Goal: Complete application form: Complete application form

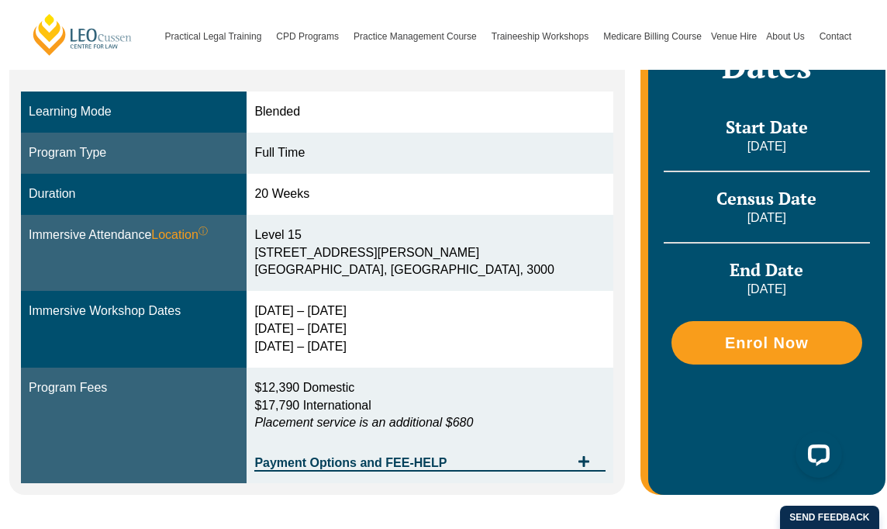
scroll to position [388, 0]
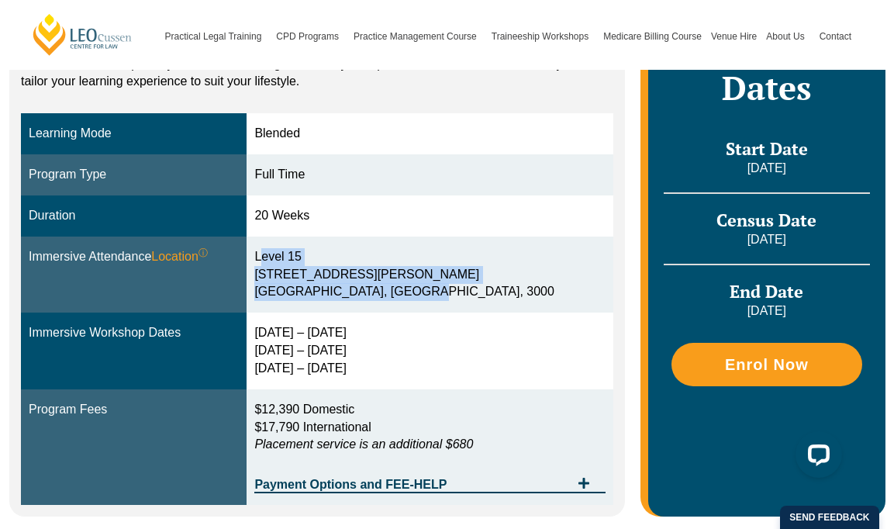
drag, startPoint x: 297, startPoint y: 256, endPoint x: 447, endPoint y: 292, distance: 154.0
click at [447, 292] on div "Level 15 15 William Street Melbourne, Victoria, 3000" at bounding box center [429, 275] width 350 height 54
copy div "Level 15 15 William Street Melbourne, Victoria, 3000"
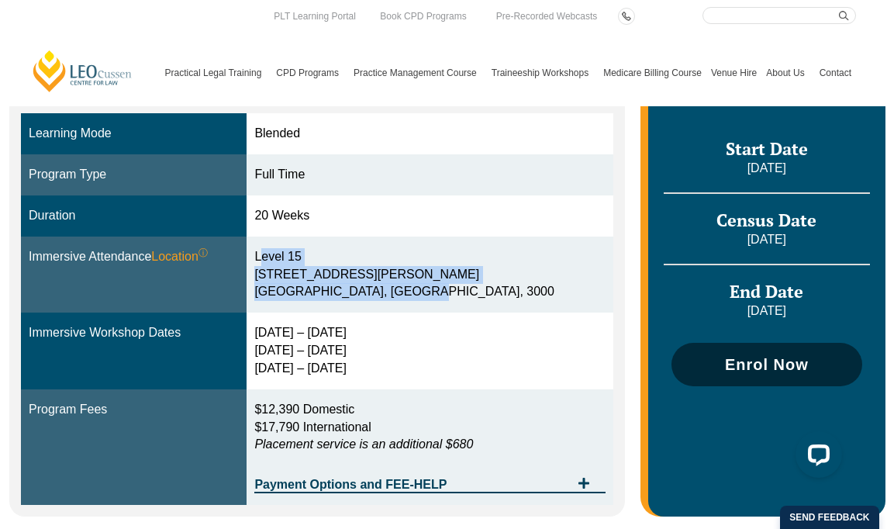
click at [769, 375] on link "Enrol Now" at bounding box center [767, 364] width 191 height 43
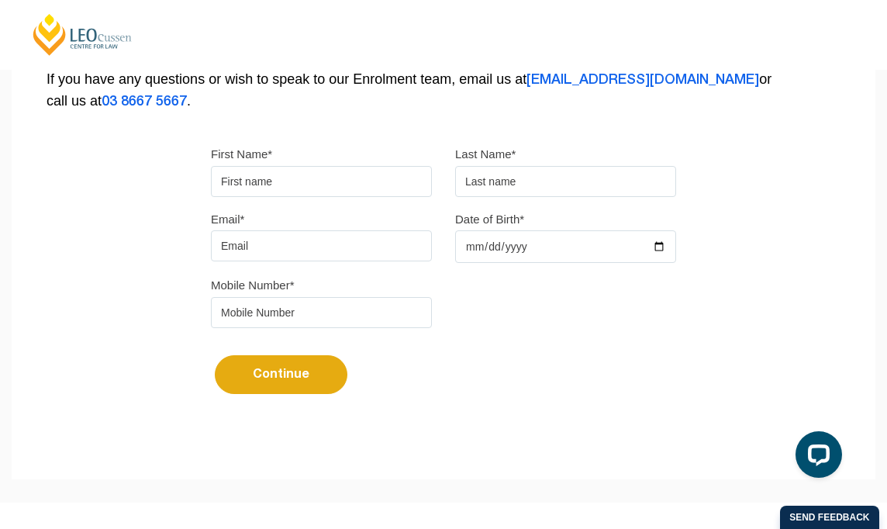
click at [270, 176] on input "First Name*" at bounding box center [321, 181] width 221 height 31
type input "lumie"
click at [510, 181] on input "text" at bounding box center [565, 181] width 221 height 31
type input "au"
click at [323, 238] on input "Email*" at bounding box center [321, 245] width 221 height 31
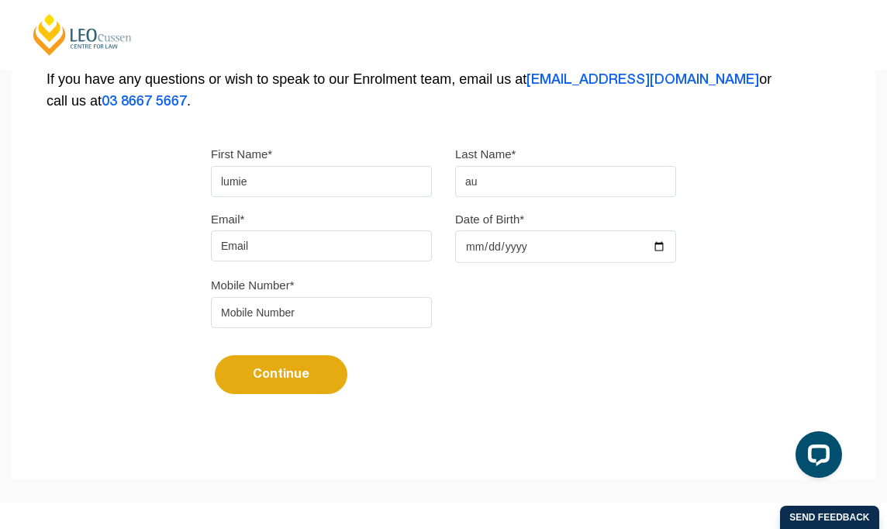
type input "[EMAIL_ADDRESS][DOMAIN_NAME]"
click at [488, 242] on input "Date of Birth*" at bounding box center [565, 246] width 221 height 33
click at [660, 249] on input "Date of Birth*" at bounding box center [565, 246] width 221 height 33
click at [502, 250] on input "[DATE]" at bounding box center [565, 246] width 221 height 33
click at [658, 245] on input "[DATE]" at bounding box center [565, 246] width 221 height 33
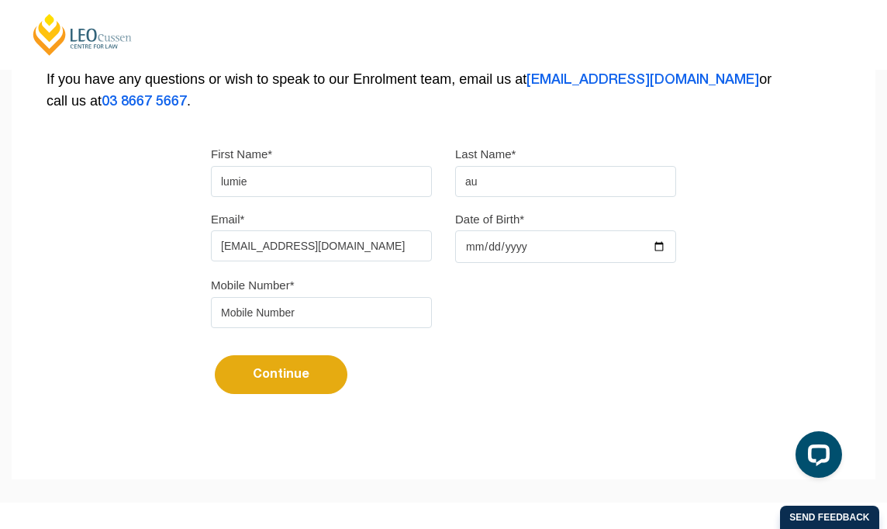
type input "[DATE]"
click at [272, 308] on input "tel" at bounding box center [321, 312] width 221 height 31
click at [261, 316] on input "045241968" at bounding box center [321, 312] width 221 height 31
type input "0452419268"
click at [282, 364] on button "Continue" at bounding box center [281, 374] width 133 height 39
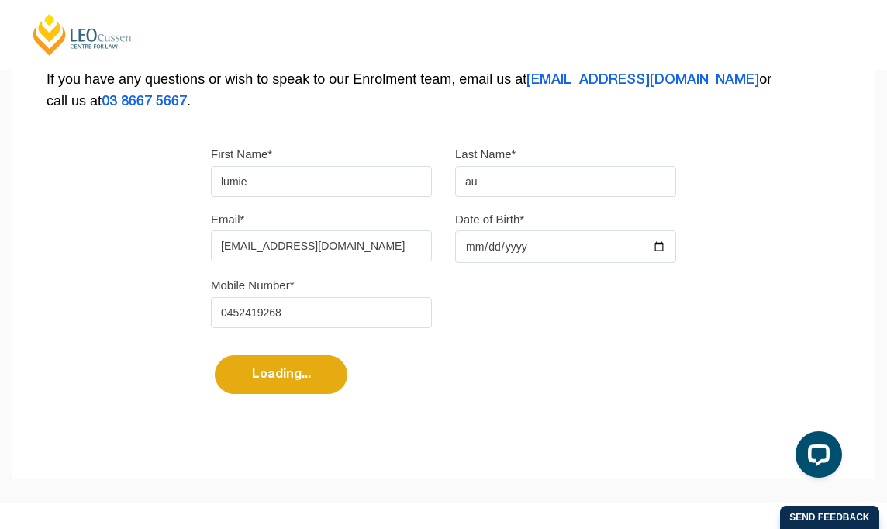
select select
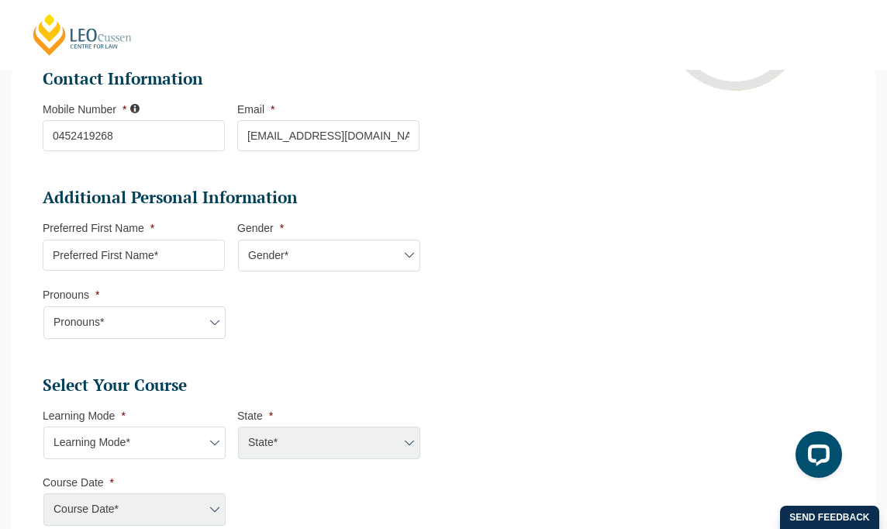
scroll to position [444, 0]
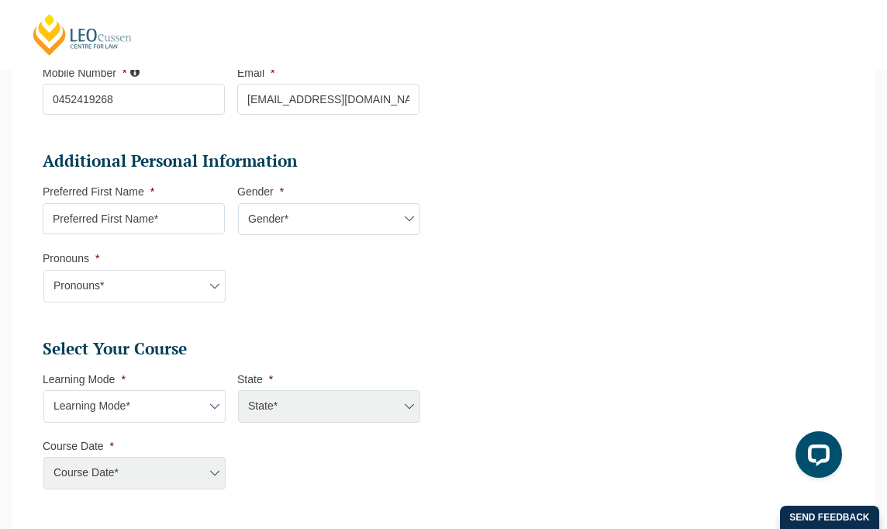
click at [177, 219] on input "Preferred First Name *" at bounding box center [134, 218] width 182 height 31
click at [308, 221] on select "Gender* [DEMOGRAPHIC_DATA] [DEMOGRAPHIC_DATA] [DEMOGRAPHIC_DATA] [DEMOGRAPHIC_D…" at bounding box center [329, 219] width 182 height 33
select select "[DEMOGRAPHIC_DATA]"
click at [238, 203] on select "Gender* [DEMOGRAPHIC_DATA] [DEMOGRAPHIC_DATA] [DEMOGRAPHIC_DATA] [DEMOGRAPHIC_D…" at bounding box center [329, 219] width 182 height 33
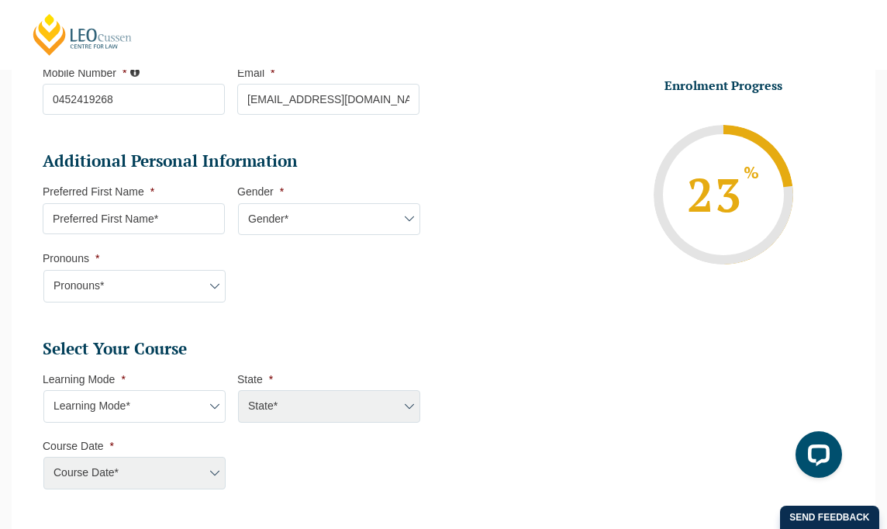
click at [186, 226] on input "Preferred First Name *" at bounding box center [134, 218] width 182 height 31
type input "Lumie"
click at [186, 286] on select "Pronouns* She/Her/Hers He/Him/His They/Them/Theirs Other Prefer not to disclose" at bounding box center [134, 286] width 182 height 33
select select "She/Her/Hers"
click at [43, 270] on select "Pronouns* She/Her/Hers He/Him/His They/Them/Theirs Other Prefer not to disclose" at bounding box center [134, 286] width 182 height 33
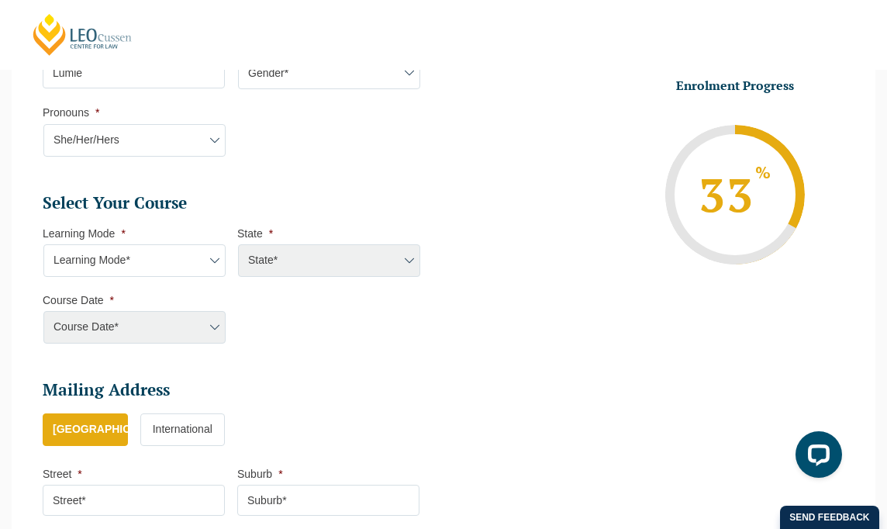
scroll to position [599, 0]
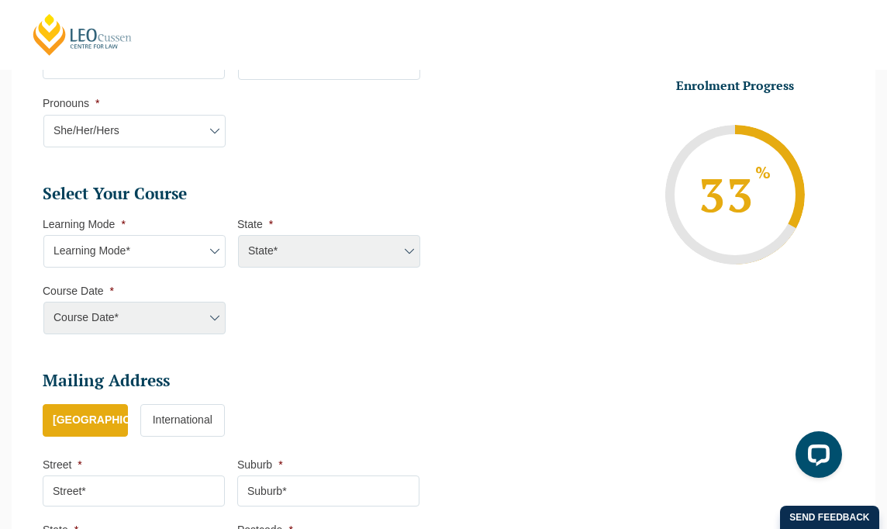
click at [145, 252] on select "Learning Mode* Online Full Time Learning Online Part Time Learning Blended Full…" at bounding box center [134, 251] width 182 height 33
select select "Online Full Time Learning"
click at [43, 235] on select "Learning Mode* Online Full Time Learning Online Part Time Learning Blended Full…" at bounding box center [134, 251] width 182 height 33
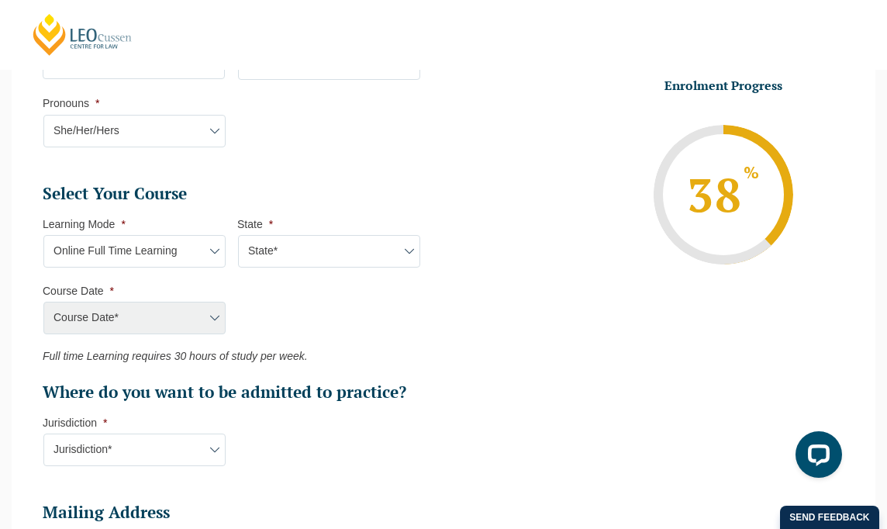
click at [282, 255] on select "State* National ([GEOGRAPHIC_DATA]/[GEOGRAPHIC_DATA], [GEOGRAPHIC_DATA], [GEOGR…" at bounding box center [329, 251] width 182 height 33
select select "National ([GEOGRAPHIC_DATA]/[GEOGRAPHIC_DATA], [GEOGRAPHIC_DATA], [GEOGRAPHIC_D…"
click at [238, 235] on select "State* National ([GEOGRAPHIC_DATA]/[GEOGRAPHIC_DATA], [GEOGRAPHIC_DATA], [GEOGR…" at bounding box center [329, 251] width 182 height 33
click at [167, 318] on select "Course Date* [DATE] ([DATE] to [DATE]) [DATE] ([DATE] to [DATE]) [DATE] ([DATE]…" at bounding box center [134, 318] width 182 height 33
select select "[DATE] ([DATE] to [DATE])"
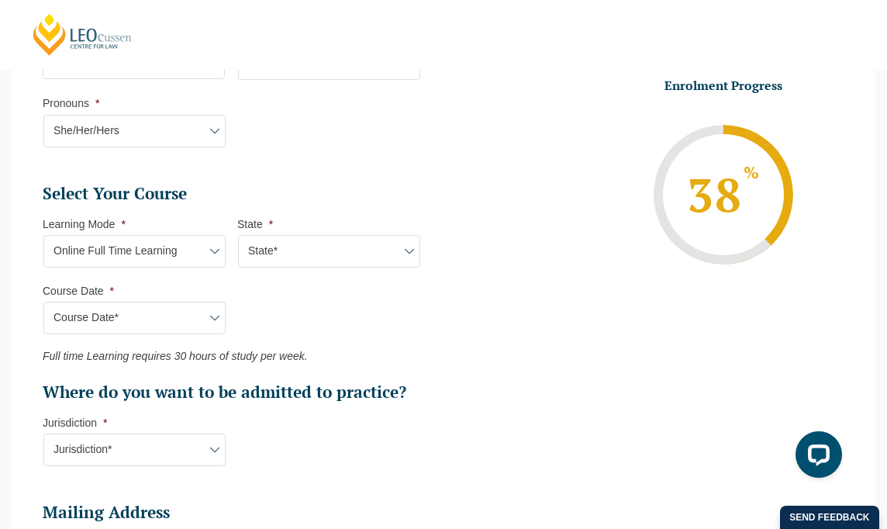
click at [43, 302] on select "Course Date* [DATE] ([DATE] to [DATE]) [DATE] ([DATE] to [DATE]) [DATE] ([DATE]…" at bounding box center [134, 318] width 182 height 33
type input "Intake [DATE] FT"
type input "Practical Legal Training (NAT)"
select select "NAT PLT (SEP) 2025 Full Time Online"
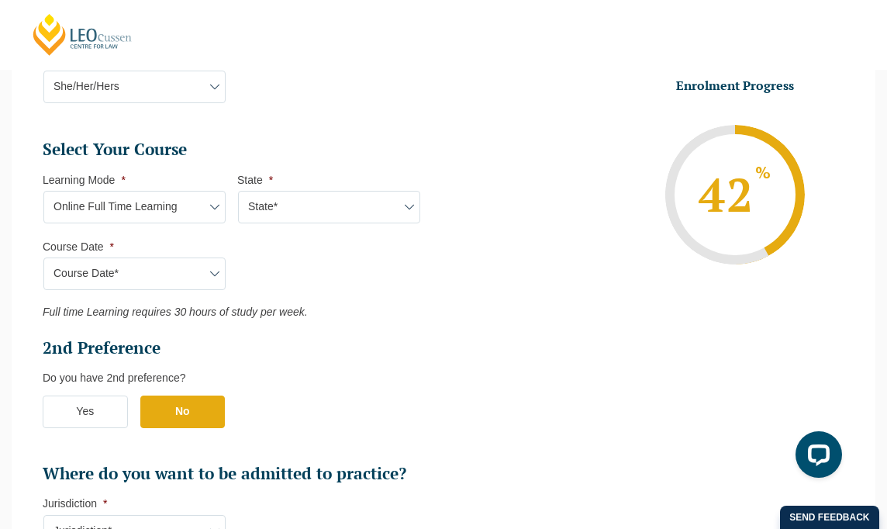
scroll to position [676, 0]
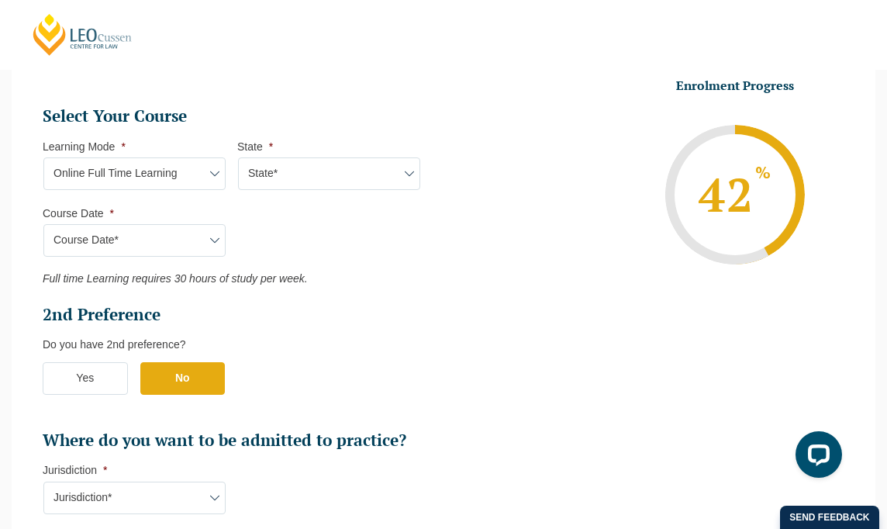
click at [171, 250] on select "Course Date* [DATE] ([DATE] to [DATE]) [DATE] ([DATE] to [DATE]) [DATE] ([DATE]…" at bounding box center [134, 240] width 182 height 33
click at [43, 224] on select "Course Date* [DATE] ([DATE] to [DATE]) [DATE] ([DATE] to [DATE]) [DATE] ([DATE]…" at bounding box center [134, 240] width 182 height 33
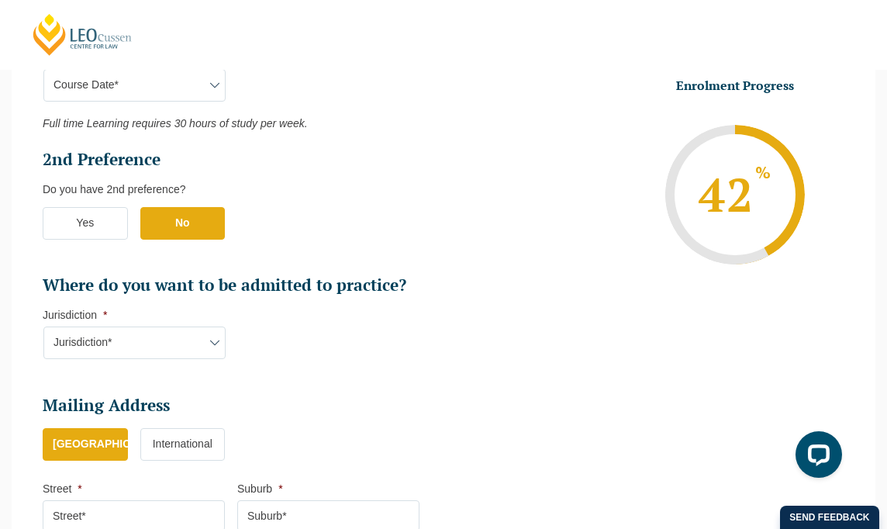
scroll to position [909, 0]
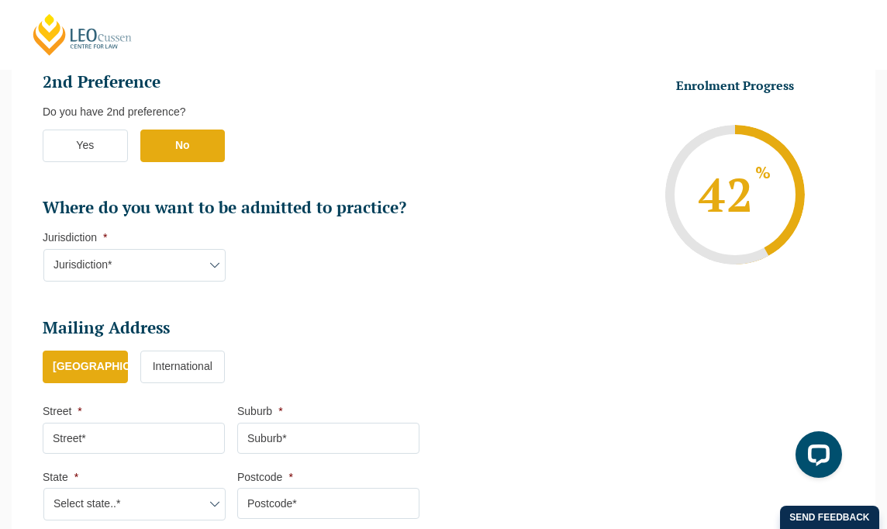
click at [149, 256] on select "Jurisdiction* VIC [GEOGRAPHIC_DATA]/[GEOGRAPHIC_DATA] SA [GEOGRAPHIC_DATA] [GEO…" at bounding box center [134, 265] width 182 height 33
select select "VIC"
click at [43, 249] on select "Jurisdiction* VIC [GEOGRAPHIC_DATA]/[GEOGRAPHIC_DATA] SA [GEOGRAPHIC_DATA] [GEO…" at bounding box center [134, 265] width 182 height 33
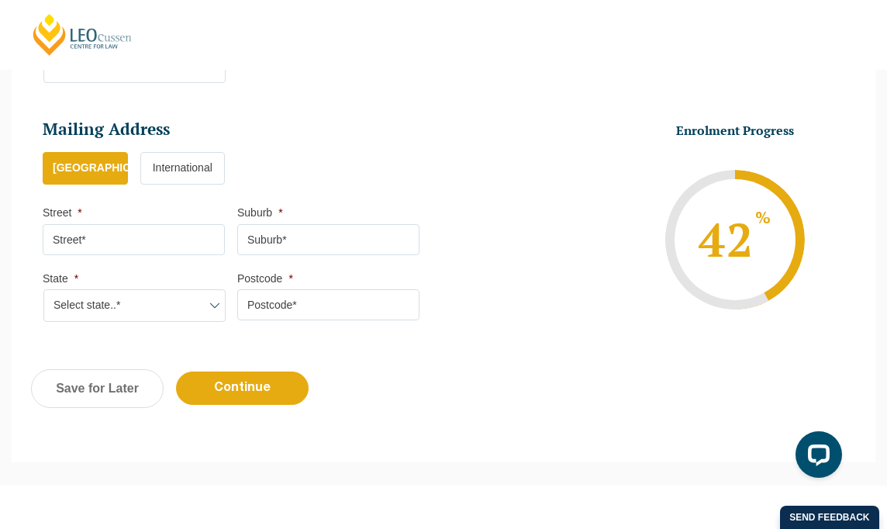
scroll to position [1141, 0]
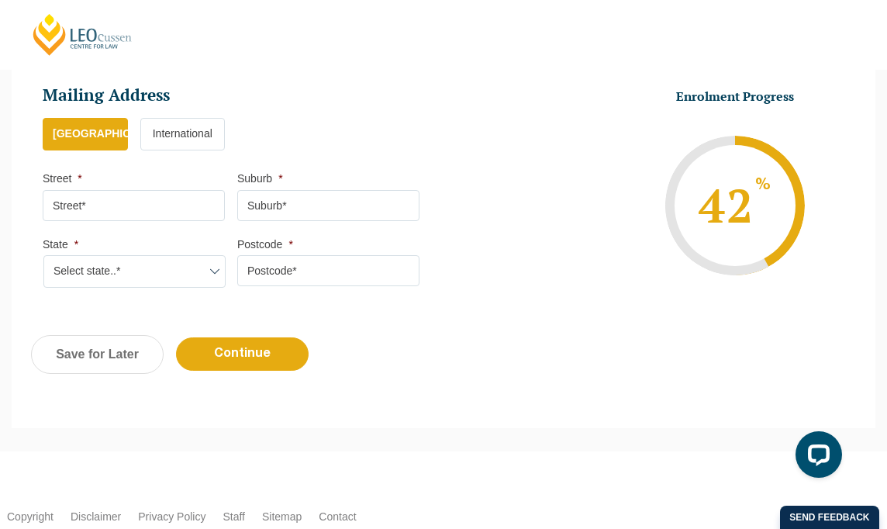
click at [132, 199] on input "Street *" at bounding box center [134, 205] width 182 height 31
type input "1604/ [STREET_ADDRESS][PERSON_NAME]"
click at [303, 201] on input "Suburb *" at bounding box center [328, 205] width 182 height 31
type input "footscray"
click at [141, 261] on select "Select state..* [GEOGRAPHIC_DATA] [GEOGRAPHIC_DATA] [GEOGRAPHIC_DATA] SA [GEOGR…" at bounding box center [134, 271] width 182 height 33
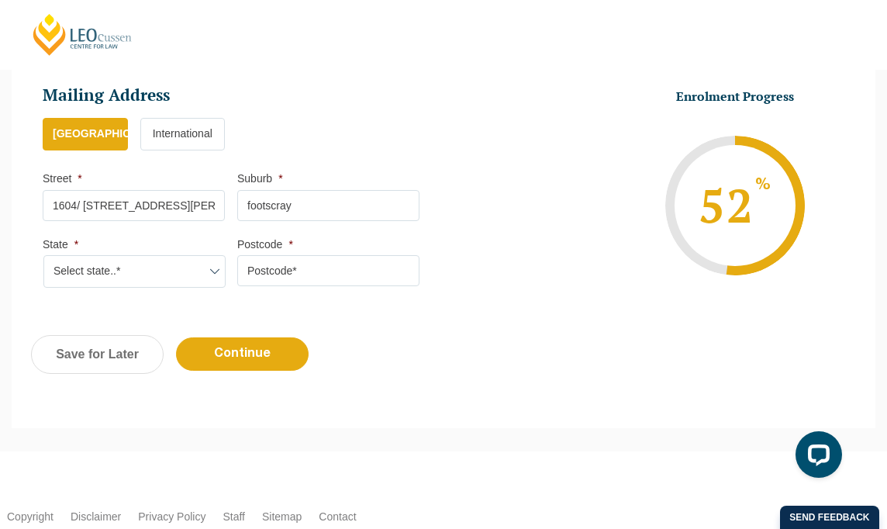
select select "VIC"
click at [43, 255] on select "Select state..* [GEOGRAPHIC_DATA] [GEOGRAPHIC_DATA] [GEOGRAPHIC_DATA] SA [GEOGR…" at bounding box center [134, 271] width 182 height 33
click at [268, 270] on input "Postcode *" at bounding box center [328, 270] width 182 height 31
type input "3011"
click at [239, 364] on input "Continue" at bounding box center [242, 353] width 133 height 33
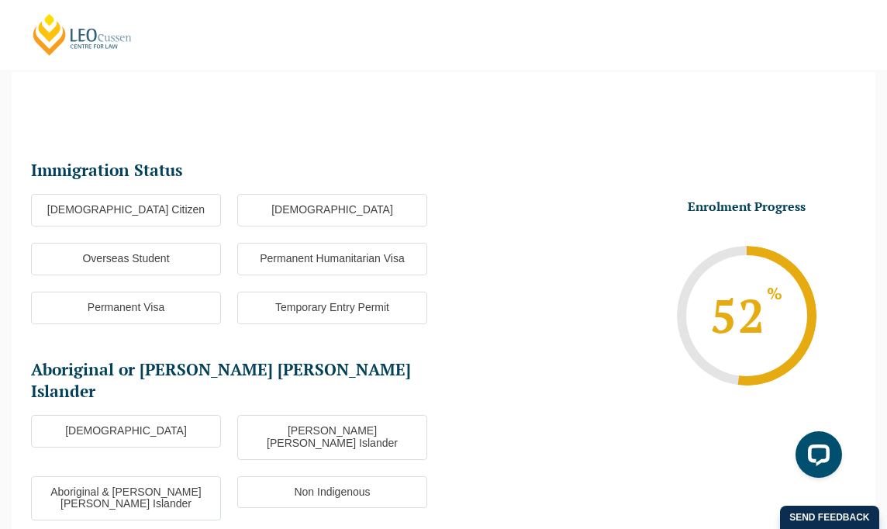
scroll to position [133, 0]
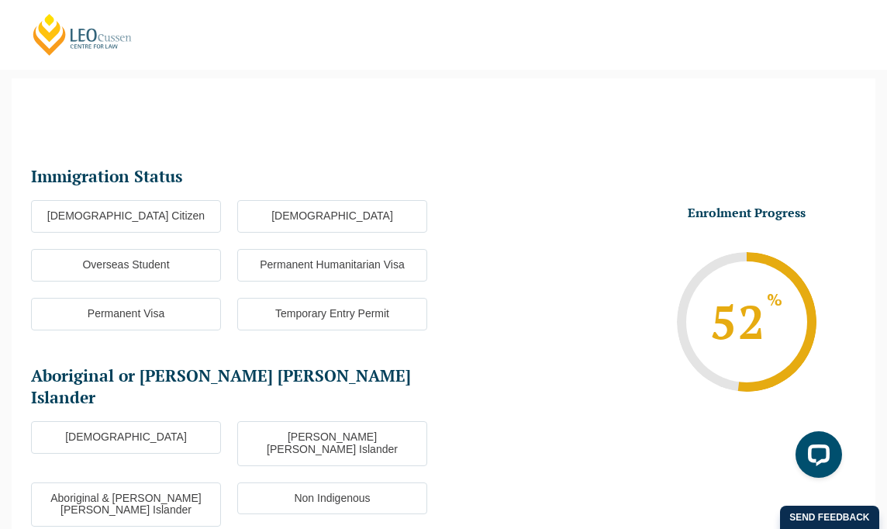
click at [157, 263] on label "Overseas Student" at bounding box center [126, 265] width 190 height 33
click at [0, 0] on input "Overseas Student" at bounding box center [0, 0] width 0 height 0
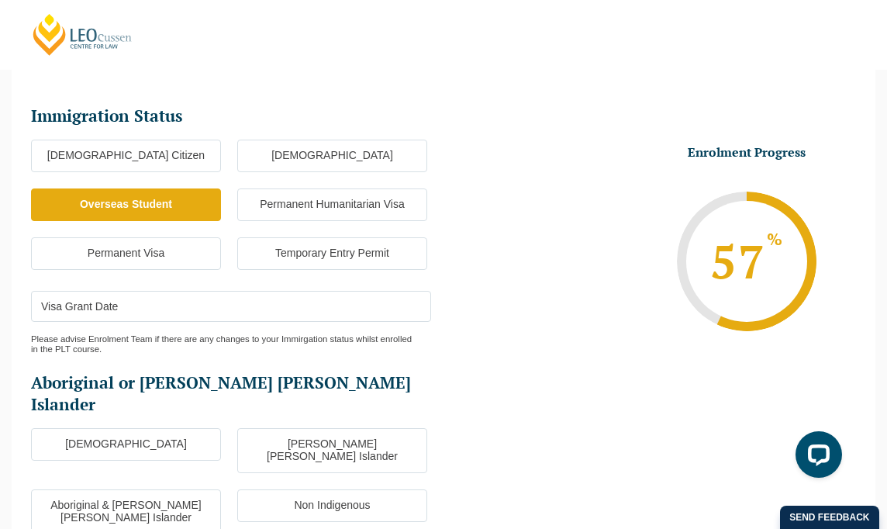
scroll to position [288, 0]
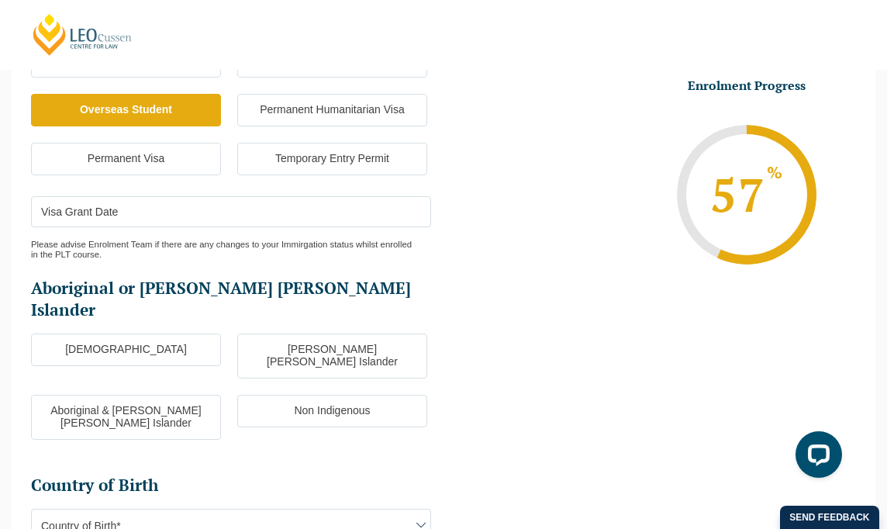
click at [143, 203] on input "Visa Grant Date" at bounding box center [231, 211] width 400 height 31
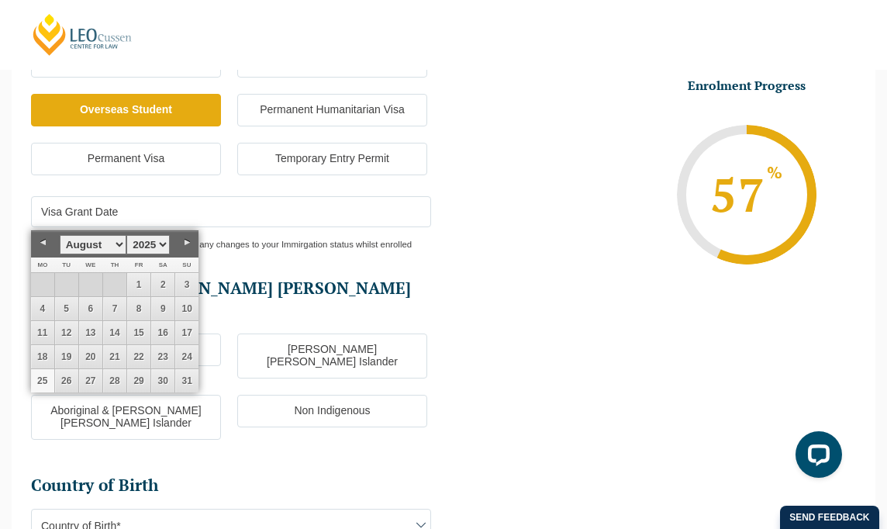
click at [115, 243] on select "January February March April May June July August September October November De…" at bounding box center [93, 244] width 67 height 19
click at [140, 240] on select "1925 1926 1927 1928 1929 1930 1931 1932 1933 1934 1935 1936 1937 1938 1939 1940…" at bounding box center [147, 244] width 43 height 19
click at [115, 249] on select "January February March April May June July August September October November De…" at bounding box center [93, 244] width 67 height 19
click at [33, 380] on link "26" at bounding box center [42, 380] width 23 height 23
type input "[DATE]"
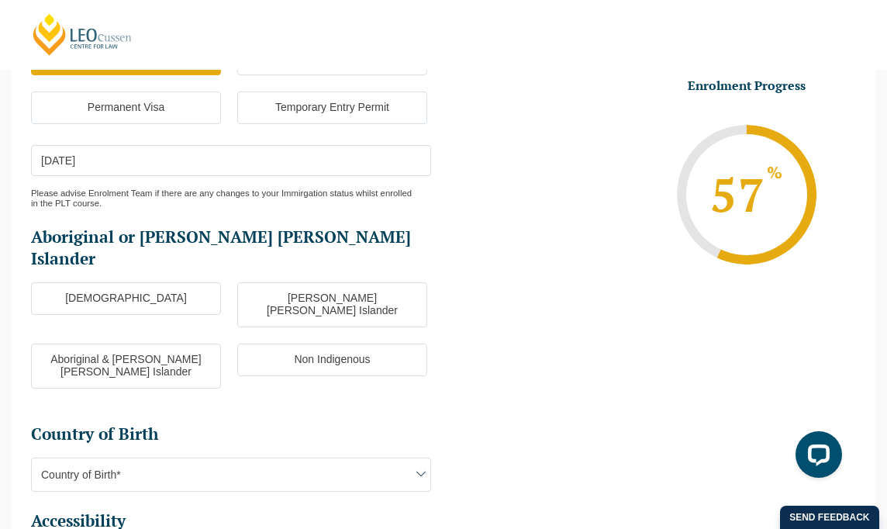
scroll to position [366, 0]
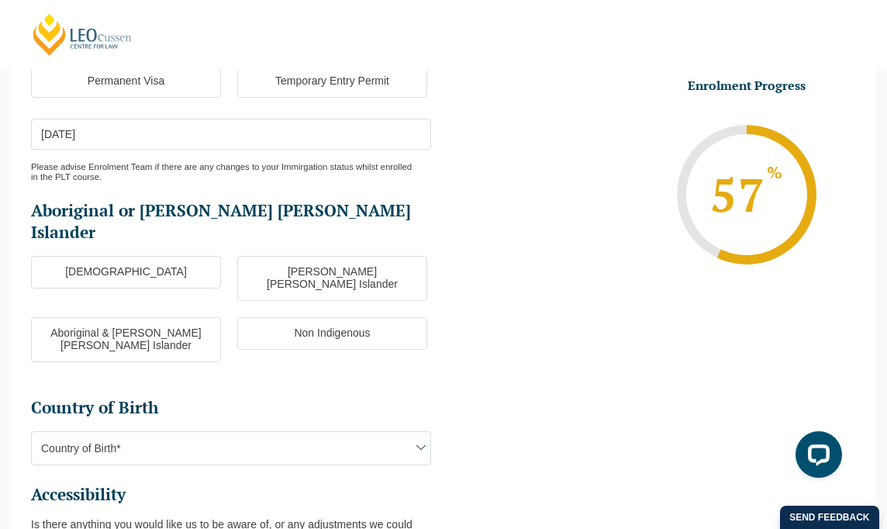
click at [271, 317] on label "Non Indigenous" at bounding box center [332, 333] width 190 height 33
click at [0, 0] on input "Non Indigenous" at bounding box center [0, 0] width 0 height 0
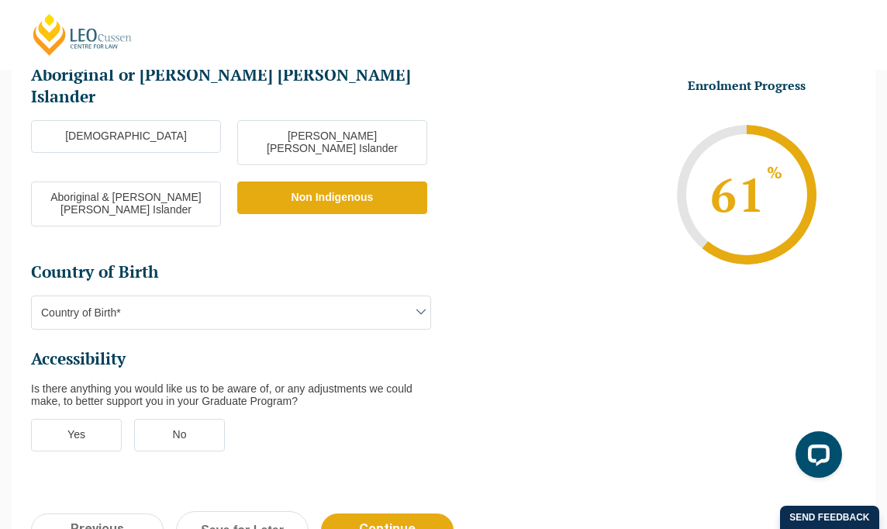
scroll to position [521, 0]
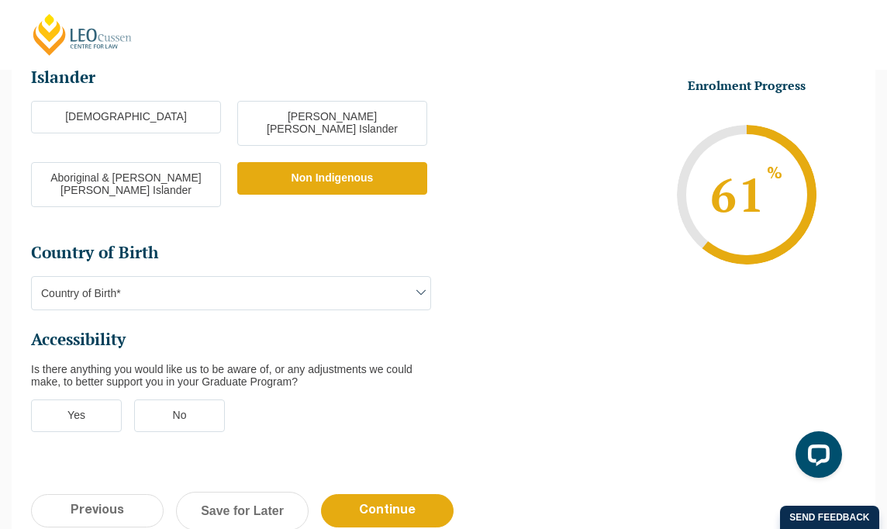
click at [204, 277] on span "Country of Birth*" at bounding box center [231, 293] width 399 height 33
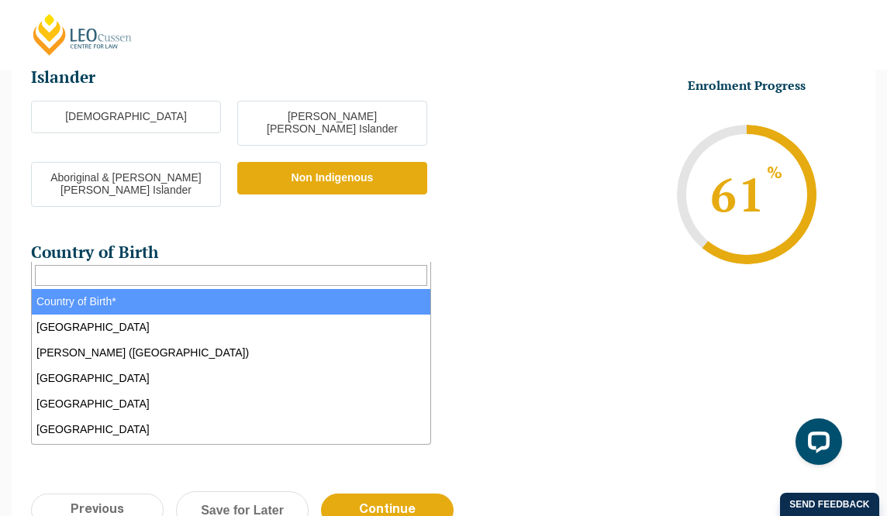
click at [173, 274] on input "Search" at bounding box center [231, 275] width 392 height 20
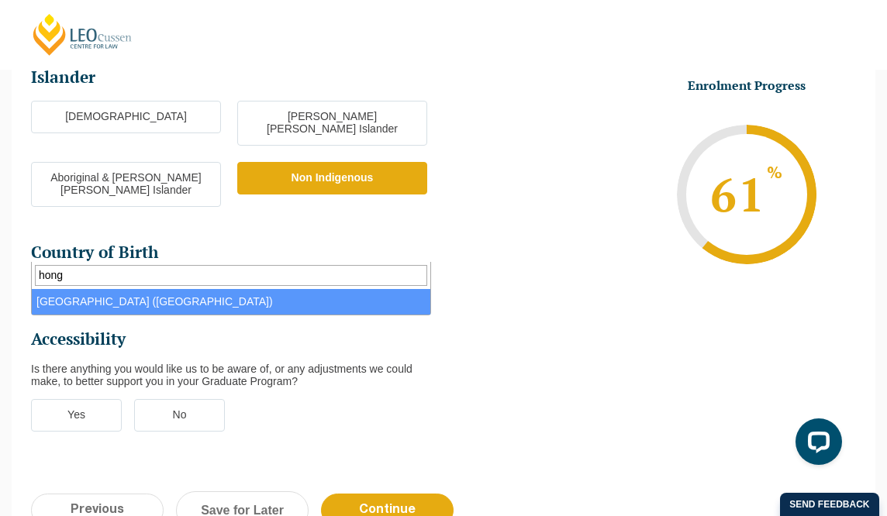
type input "hong"
select select "[GEOGRAPHIC_DATA] ([GEOGRAPHIC_DATA]) 6102"
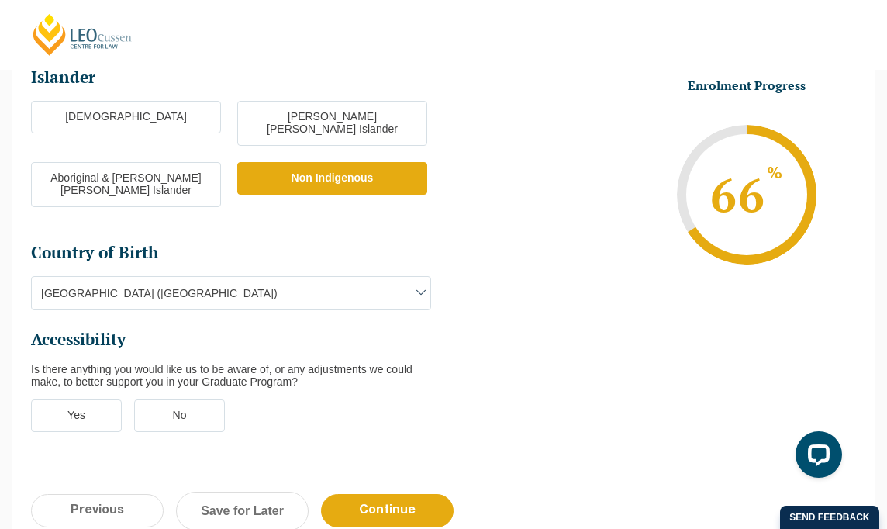
click at [156, 399] on label "No" at bounding box center [179, 415] width 91 height 33
click at [0, 0] on input "No" at bounding box center [0, 0] width 0 height 0
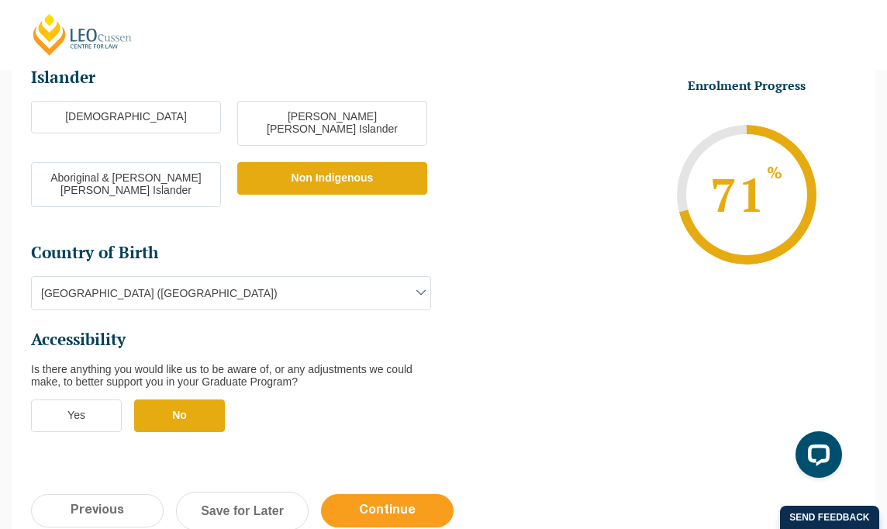
click at [396, 494] on input "Continue" at bounding box center [387, 510] width 133 height 33
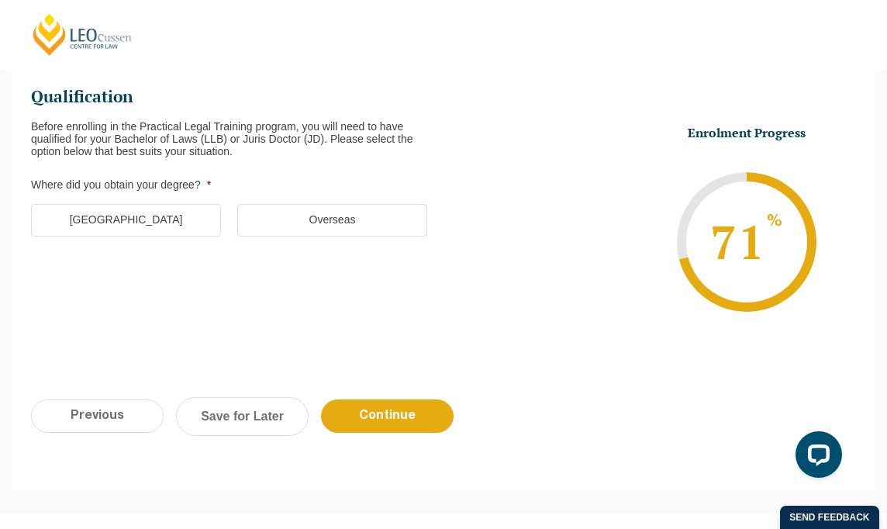
scroll to position [133, 0]
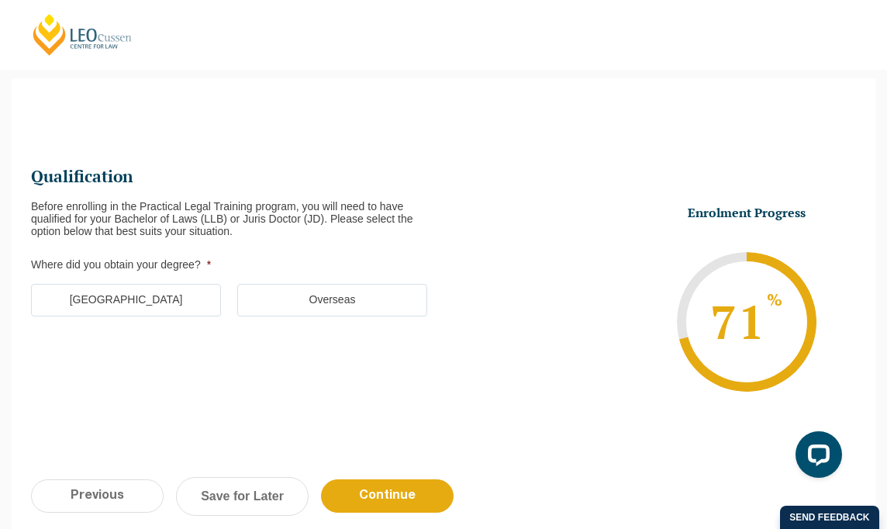
click at [140, 296] on label "[GEOGRAPHIC_DATA]" at bounding box center [126, 300] width 190 height 33
click at [0, 0] on input "[GEOGRAPHIC_DATA]" at bounding box center [0, 0] width 0 height 0
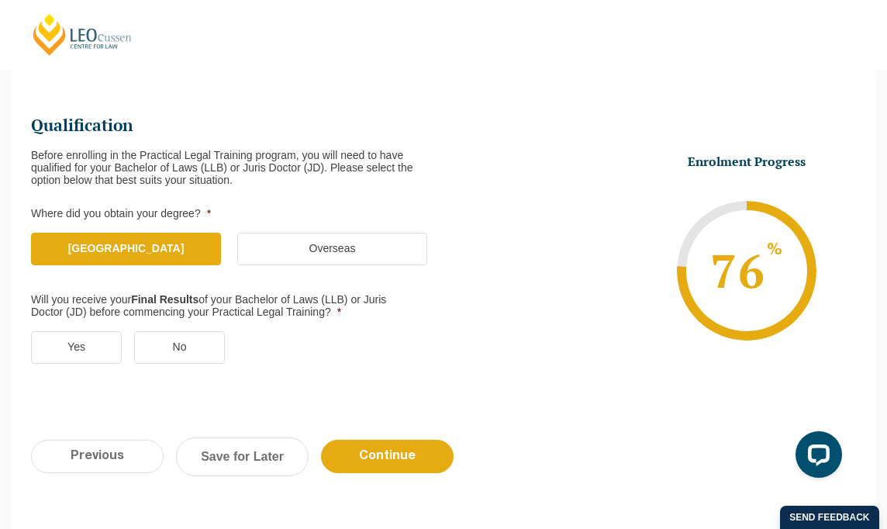
scroll to position [211, 0]
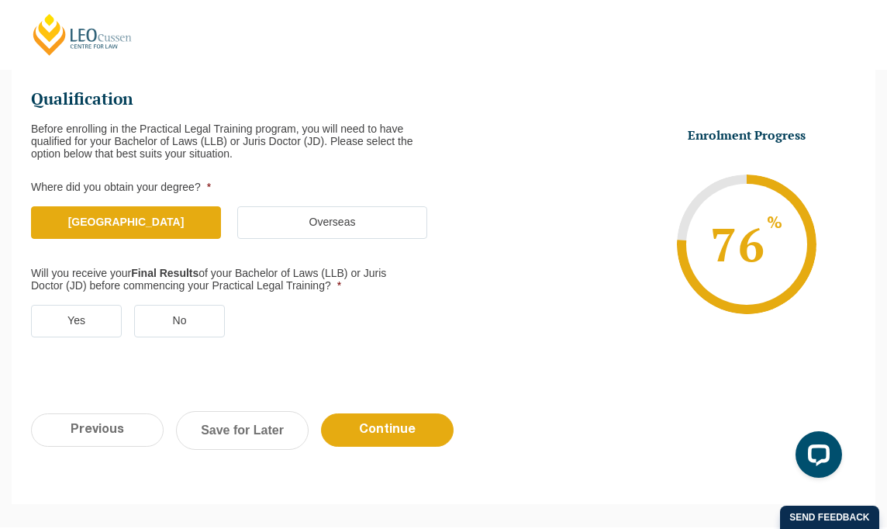
click at [298, 220] on label "Overseas" at bounding box center [332, 222] width 190 height 33
click at [0, 0] on input "Overseas" at bounding box center [0, 0] width 0 height 0
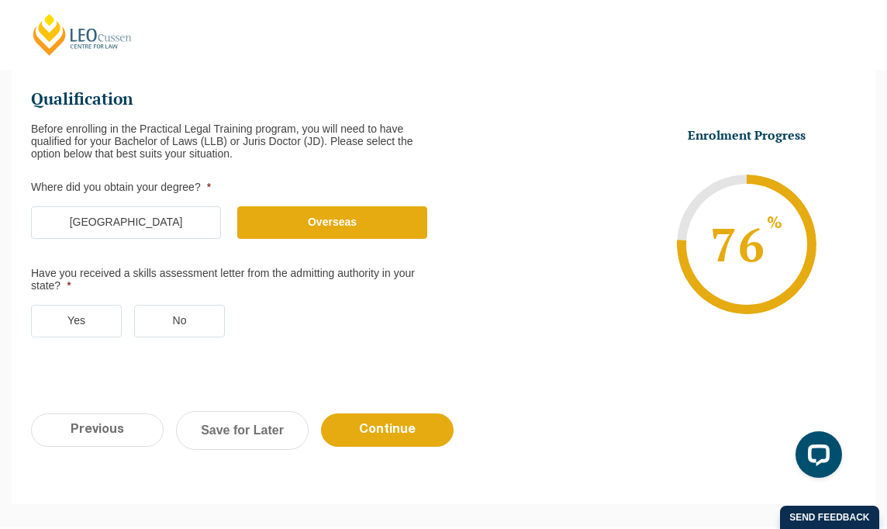
click at [82, 314] on label "Yes" at bounding box center [76, 321] width 91 height 33
click at [0, 0] on input "Yes" at bounding box center [0, 0] width 0 height 0
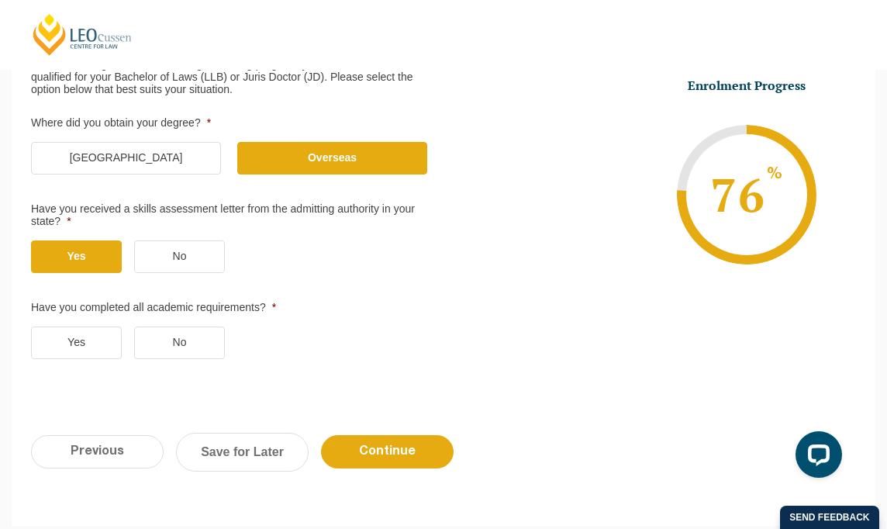
scroll to position [366, 0]
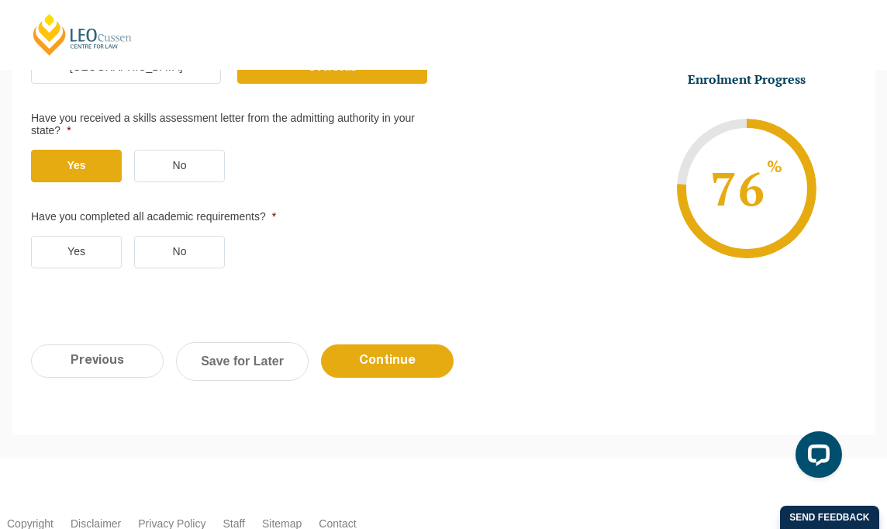
click at [85, 248] on label "Yes" at bounding box center [76, 252] width 91 height 33
click at [0, 0] on input "Yes" at bounding box center [0, 0] width 0 height 0
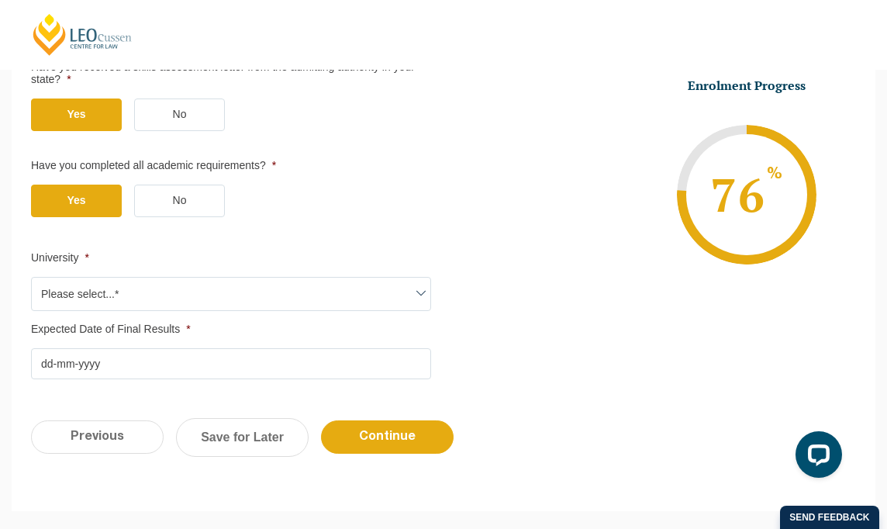
scroll to position [444, 0]
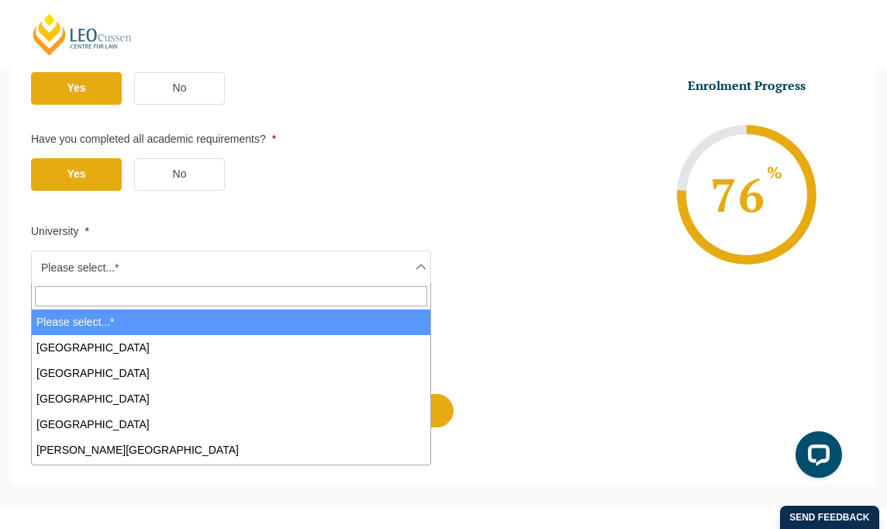
click at [151, 256] on span "Please select...*" at bounding box center [231, 267] width 399 height 33
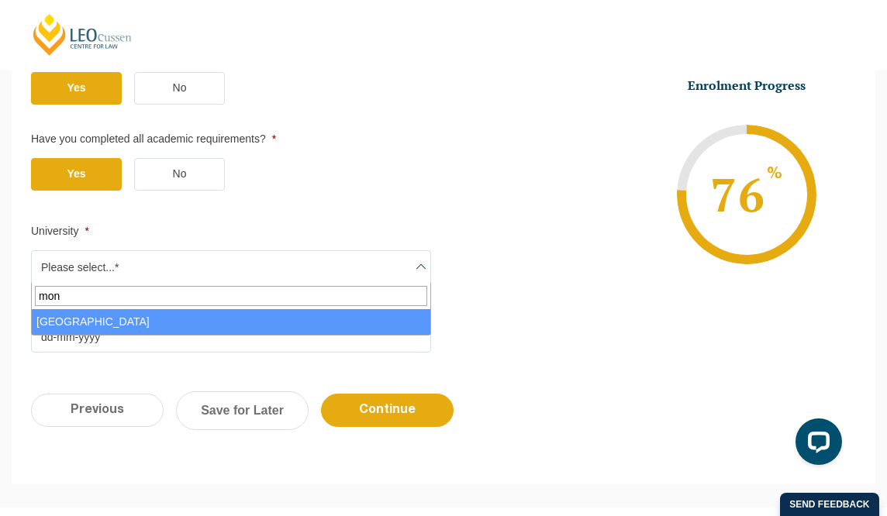
type input "mon"
select select "[GEOGRAPHIC_DATA]"
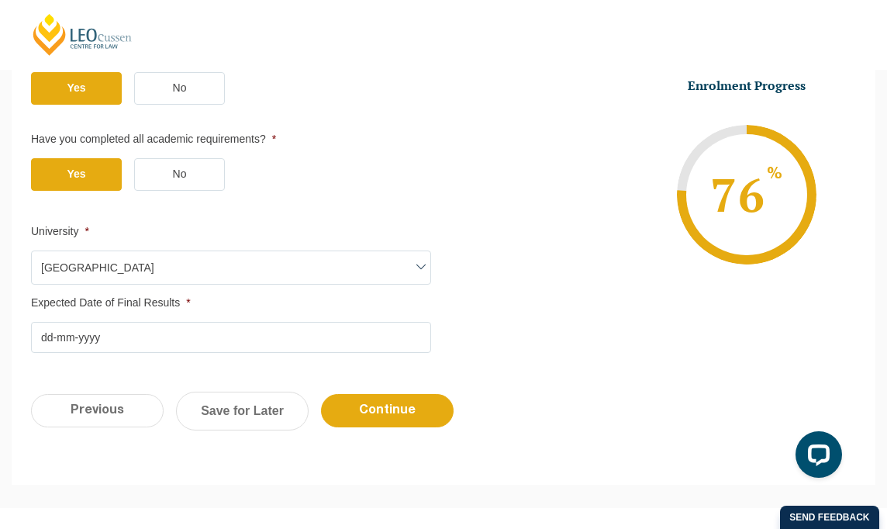
click at [148, 333] on input "Expected Date of Final Results *" at bounding box center [231, 337] width 400 height 31
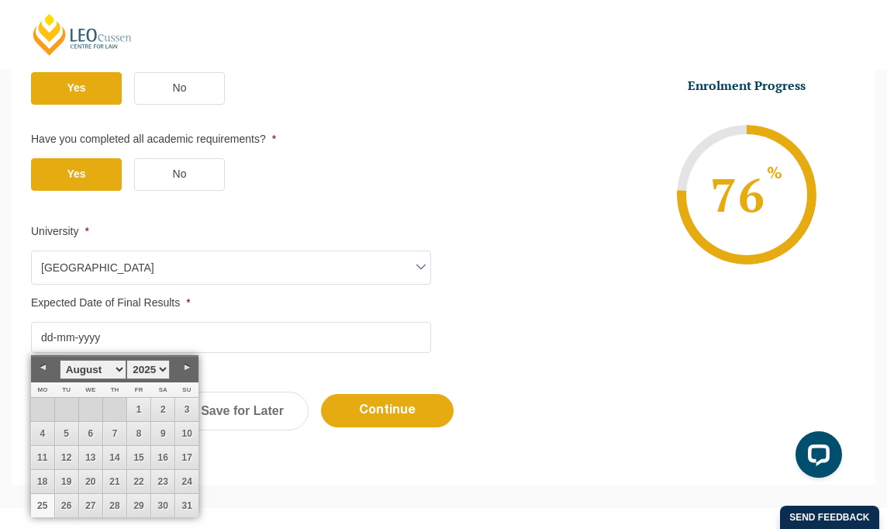
click at [123, 366] on select "January February March April May June July August September October November De…" at bounding box center [93, 369] width 67 height 19
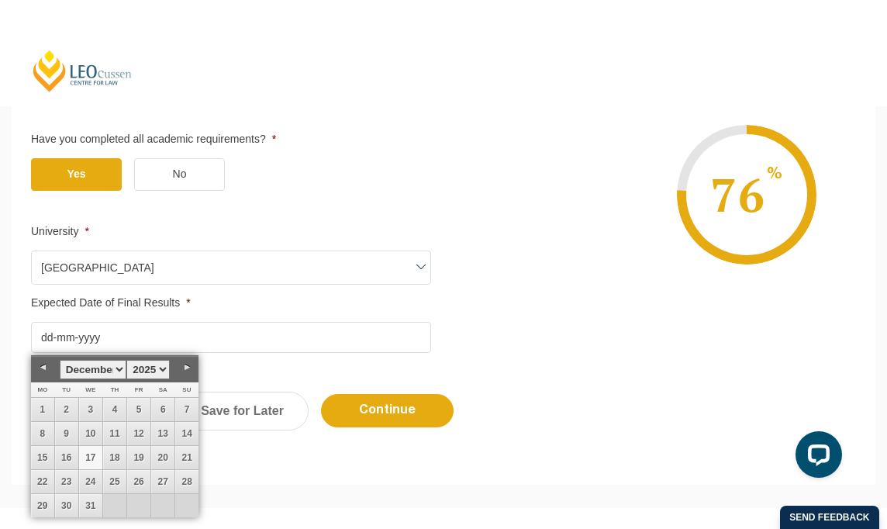
click at [100, 459] on link "17" at bounding box center [90, 457] width 23 height 23
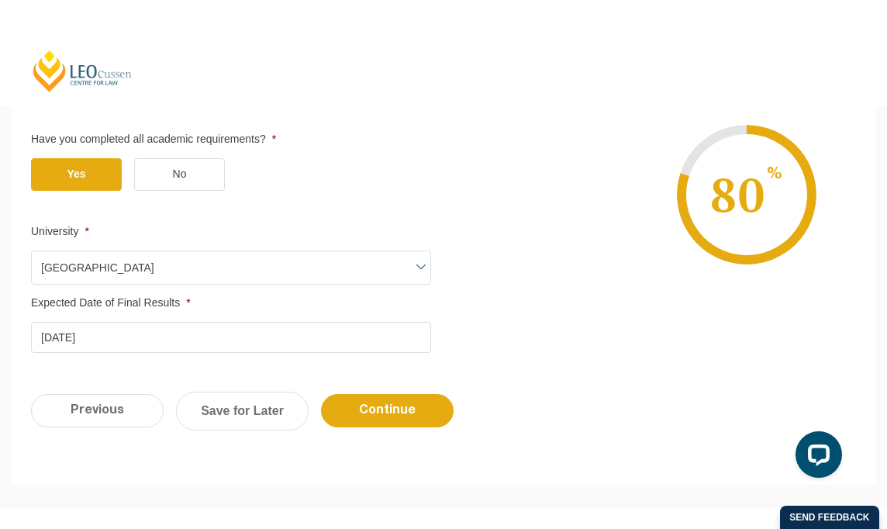
click at [102, 339] on input "[DATE]" at bounding box center [231, 337] width 400 height 31
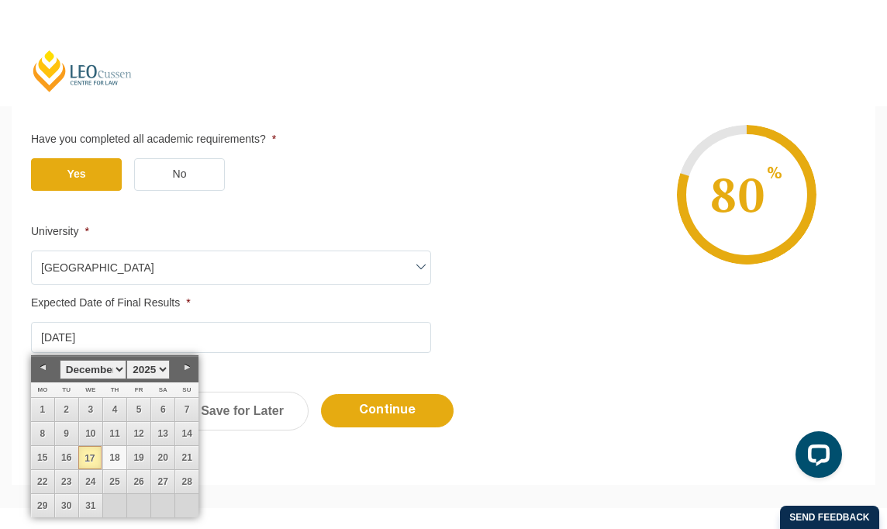
click at [118, 457] on link "18" at bounding box center [114, 457] width 23 height 23
type input "[DATE]"
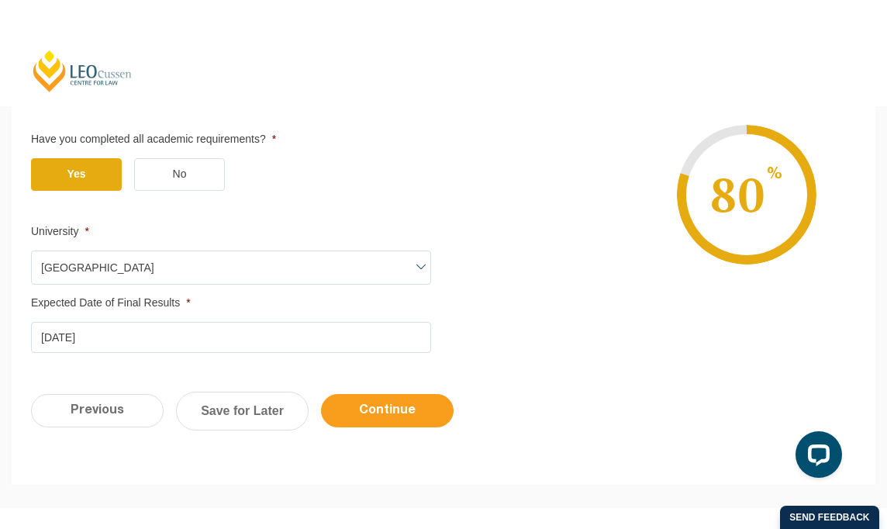
click at [398, 413] on input "Continue" at bounding box center [387, 410] width 133 height 33
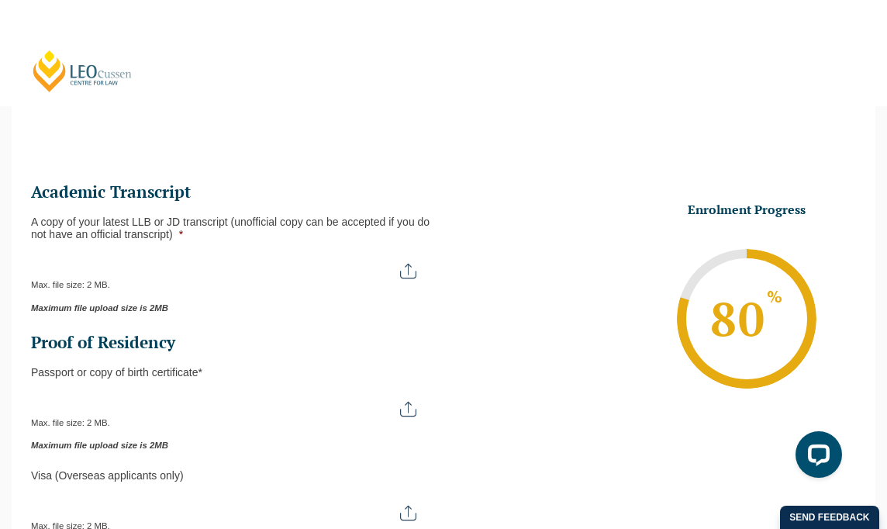
scroll to position [133, 0]
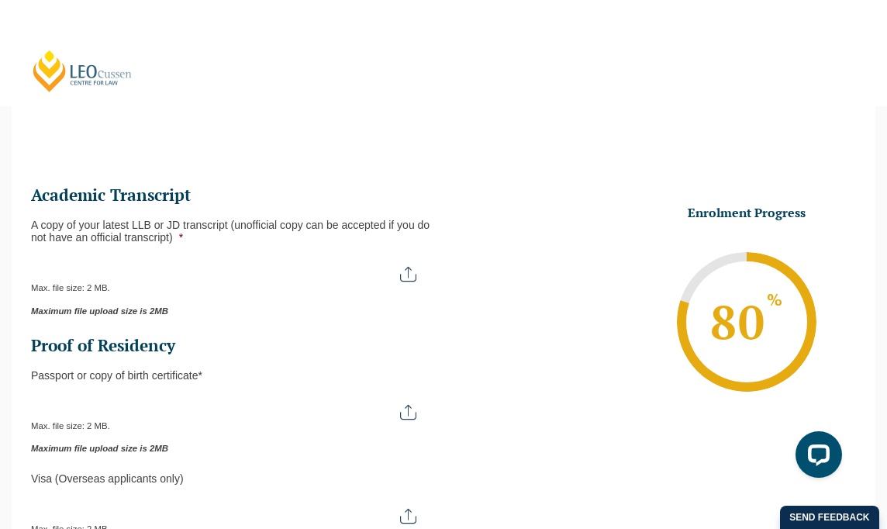
click at [193, 271] on input "A copy of your latest LLB or JD transcript (unofficial copy can be accepted if …" at bounding box center [231, 268] width 400 height 26
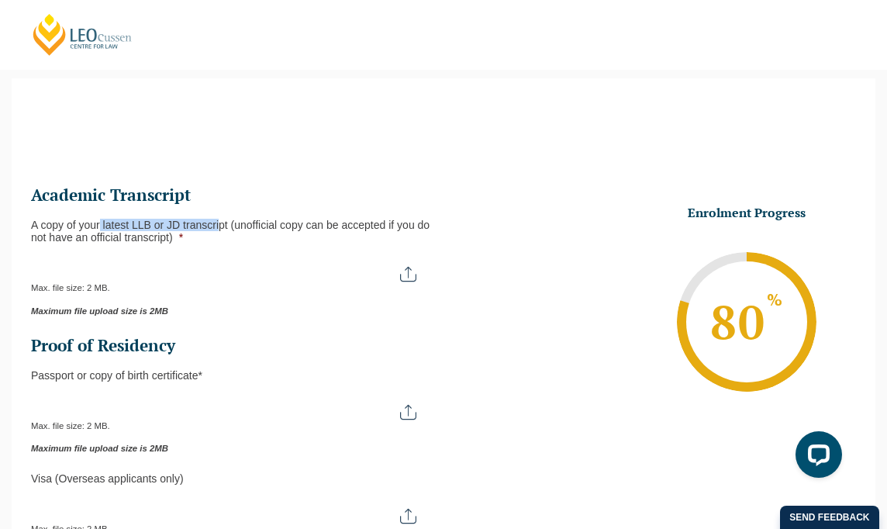
drag, startPoint x: 98, startPoint y: 223, endPoint x: 219, endPoint y: 212, distance: 121.5
click at [219, 212] on ul "This field is hidden when viewing the form Are you* This field is hidden when v…" at bounding box center [237, 446] width 413 height 523
click at [351, 328] on ul "This field is hidden when viewing the form Are you* This field is hidden when v…" at bounding box center [237, 446] width 413 height 523
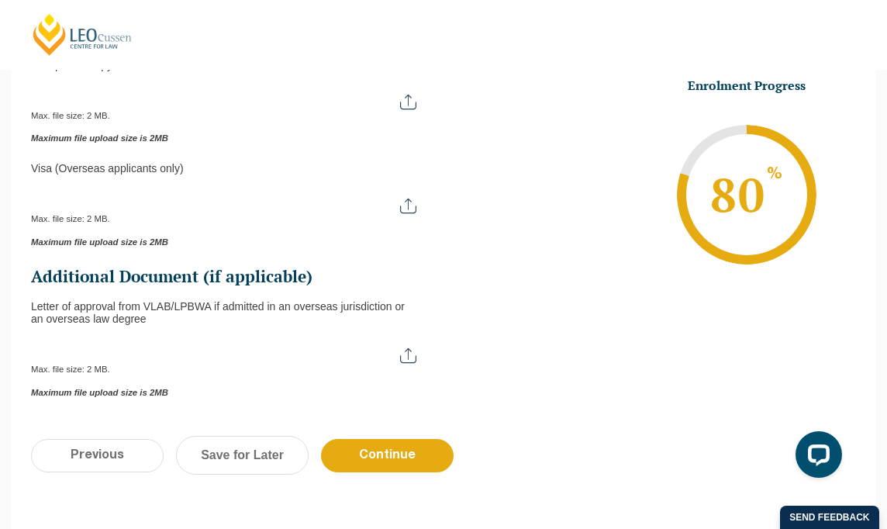
scroll to position [521, 0]
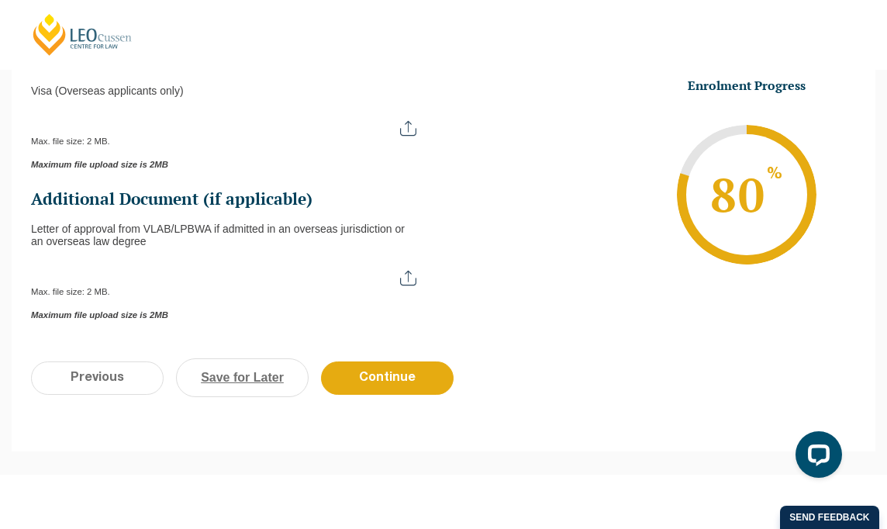
click at [248, 370] on link "Save for Later" at bounding box center [242, 377] width 133 height 39
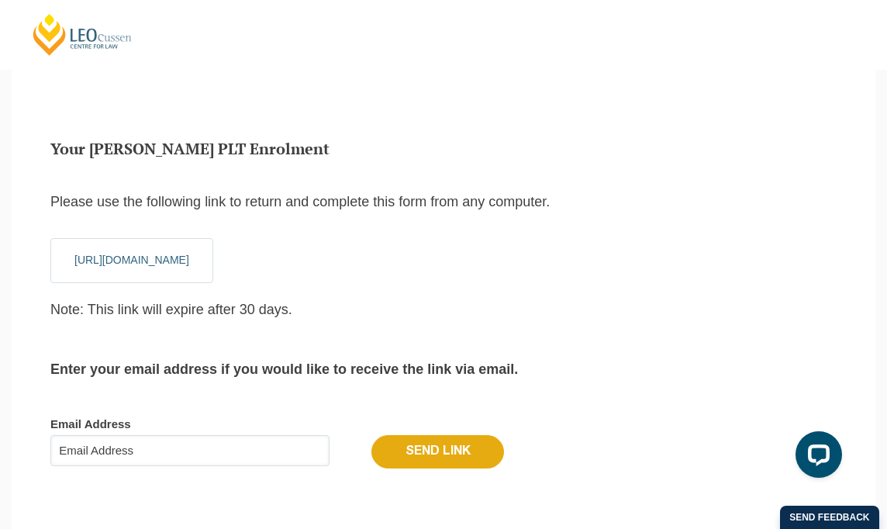
scroll to position [52, 0]
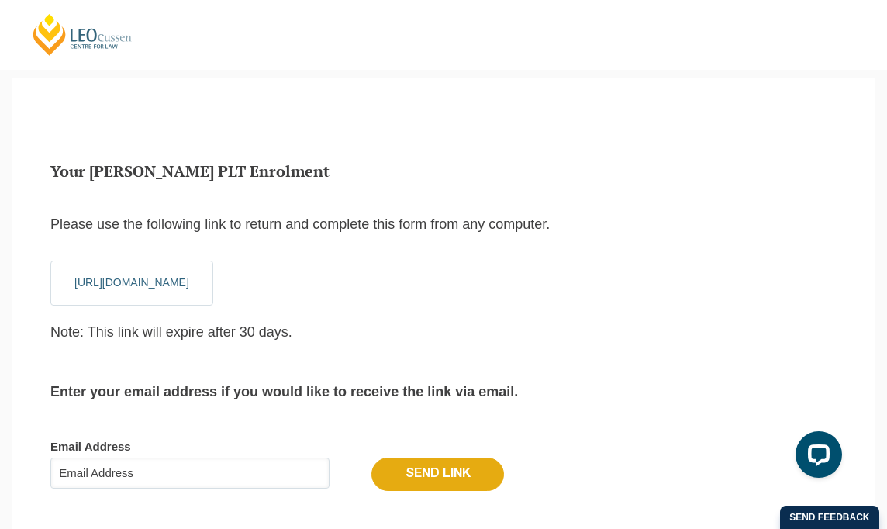
drag, startPoint x: 68, startPoint y: 284, endPoint x: 627, endPoint y: 283, distance: 558.3
click at [627, 283] on div "Your [PERSON_NAME] PLT Enrolment Please use the following link to return and co…" at bounding box center [444, 343] width 864 height 530
click at [203, 478] on input "Email Address" at bounding box center [189, 472] width 279 height 31
type input "[EMAIL_ADDRESS][DOMAIN_NAME]"
click at [378, 470] on input "Send Link" at bounding box center [437, 473] width 133 height 33
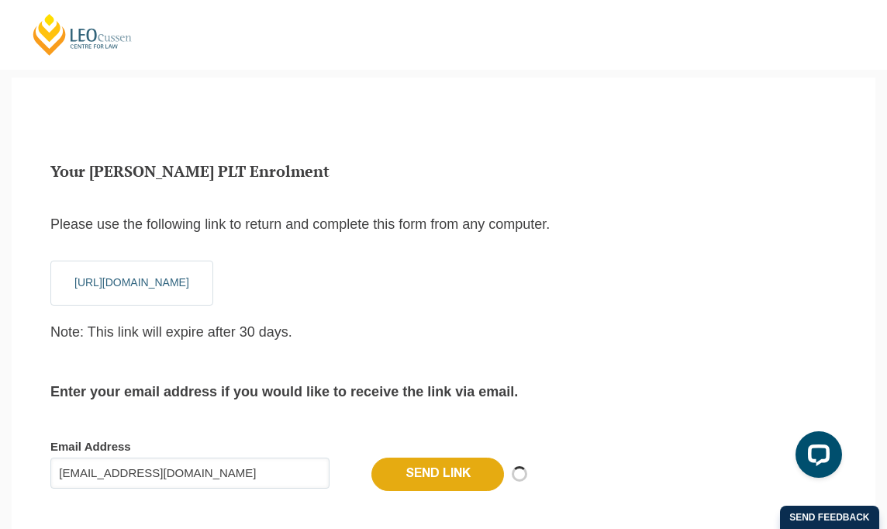
scroll to position [14, 6]
